Goal: Transaction & Acquisition: Register for event/course

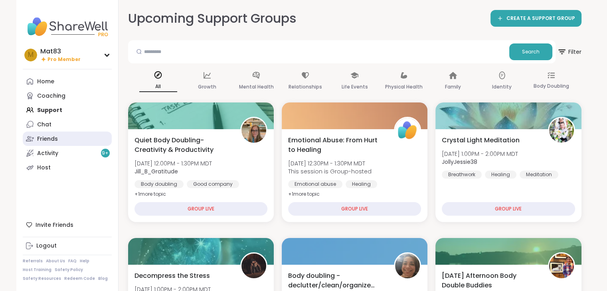
click at [54, 140] on div "Friends" at bounding box center [47, 139] width 21 height 8
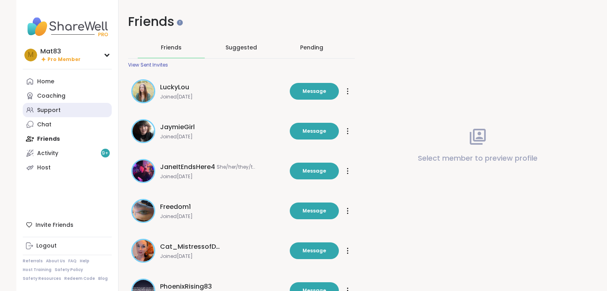
click at [52, 111] on div "Support" at bounding box center [49, 111] width 24 height 8
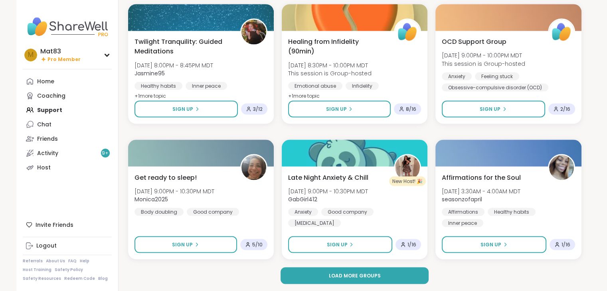
scroll to position [1457, 0]
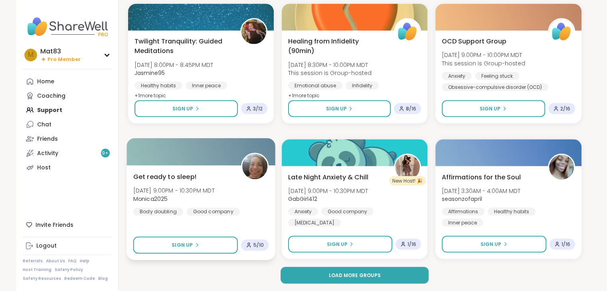
click at [214, 199] on span "Monica2025" at bounding box center [173, 199] width 81 height 8
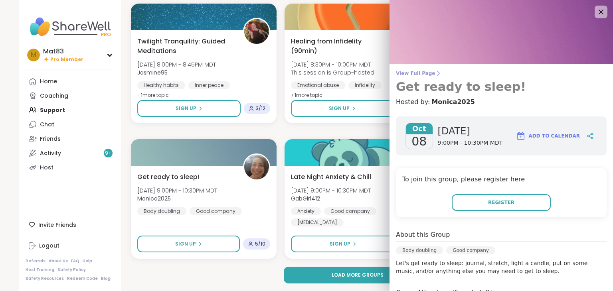
click at [415, 75] on span "View Full Page" at bounding box center [501, 73] width 211 height 6
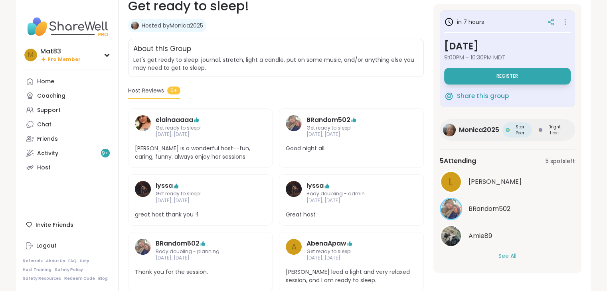
scroll to position [131, 0]
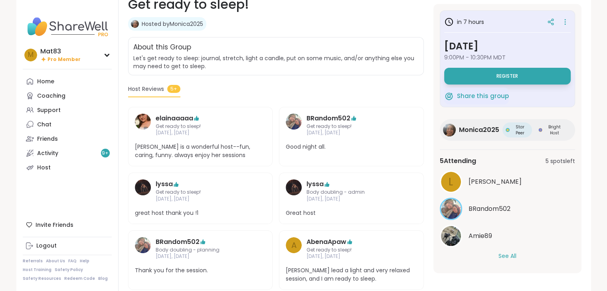
click at [508, 255] on button "See All" at bounding box center [508, 256] width 18 height 8
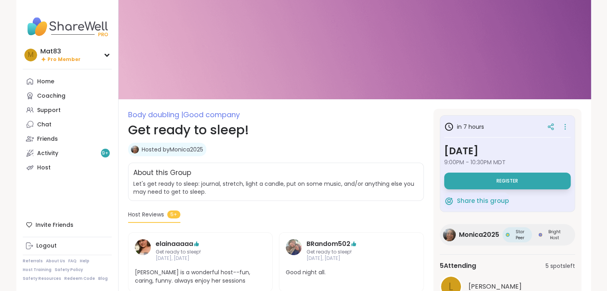
scroll to position [0, 0]
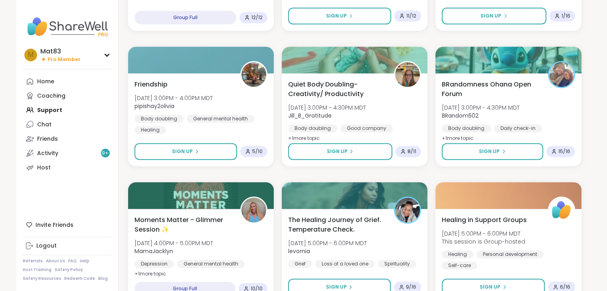
scroll to position [466, 0]
